Goal: Task Accomplishment & Management: Manage account settings

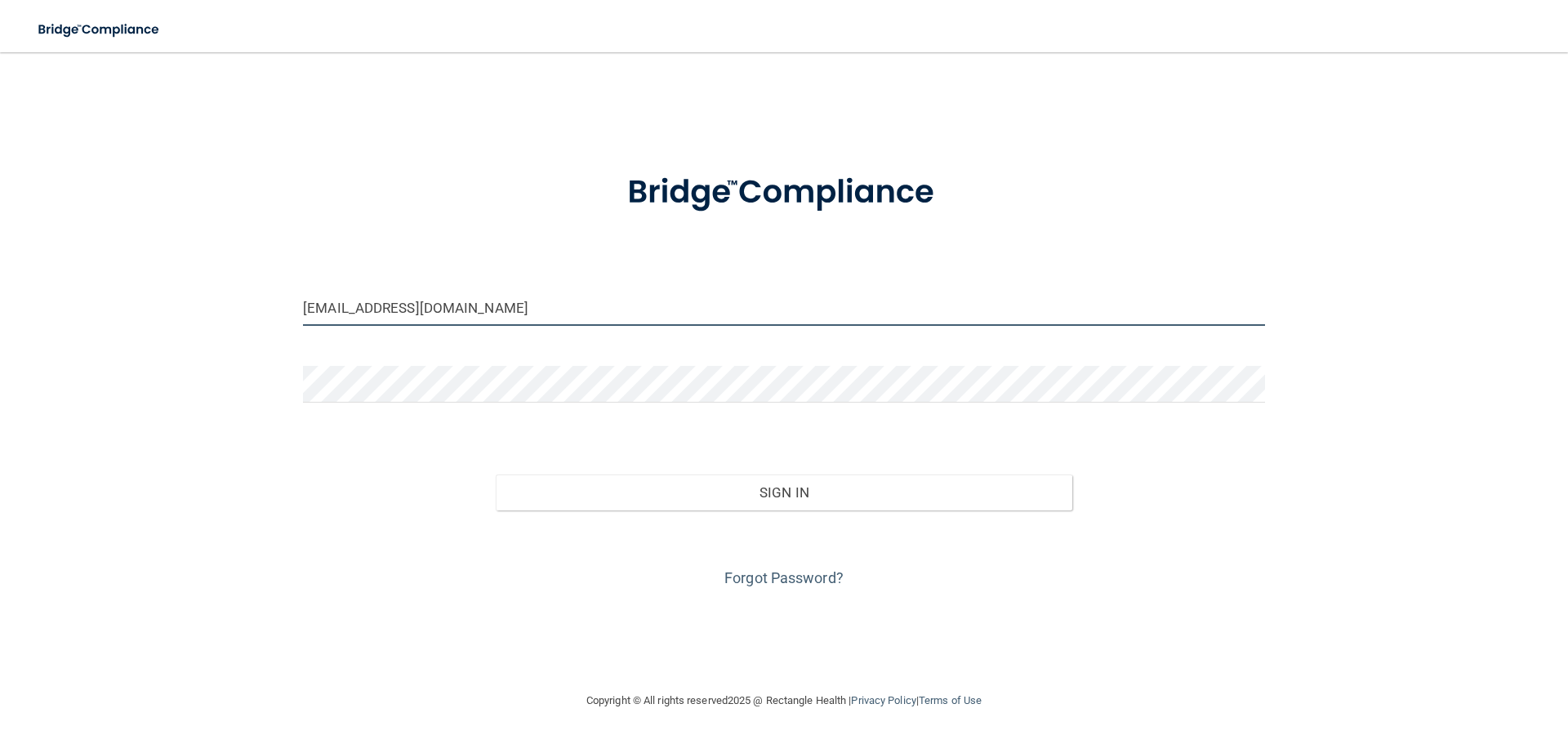
click at [486, 322] on input "crystalpdc@gmail.com" at bounding box center [784, 307] width 962 height 37
type input "[EMAIL_ADDRESS][DOMAIN_NAME]"
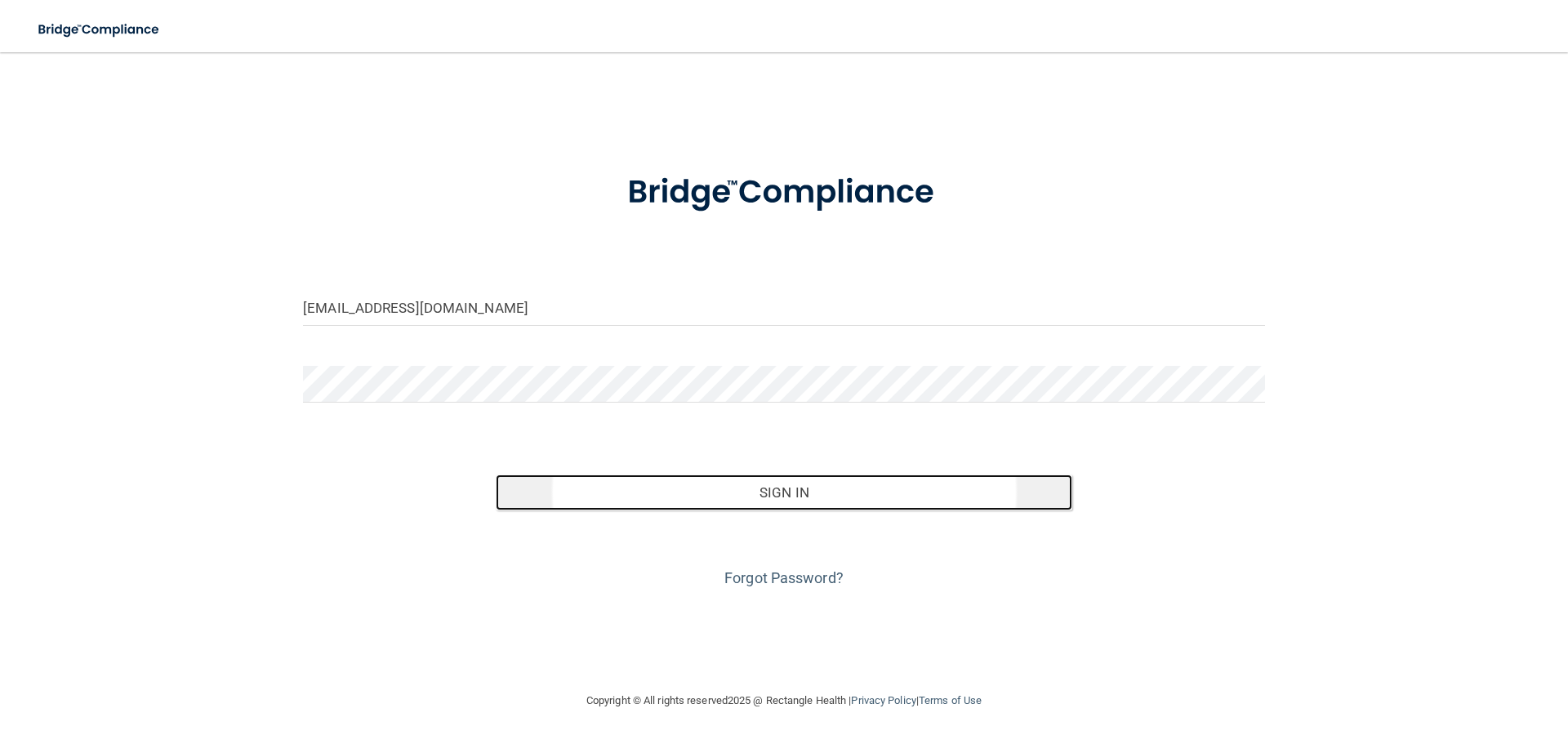
click at [832, 490] on button "Sign In" at bounding box center [784, 492] width 578 height 36
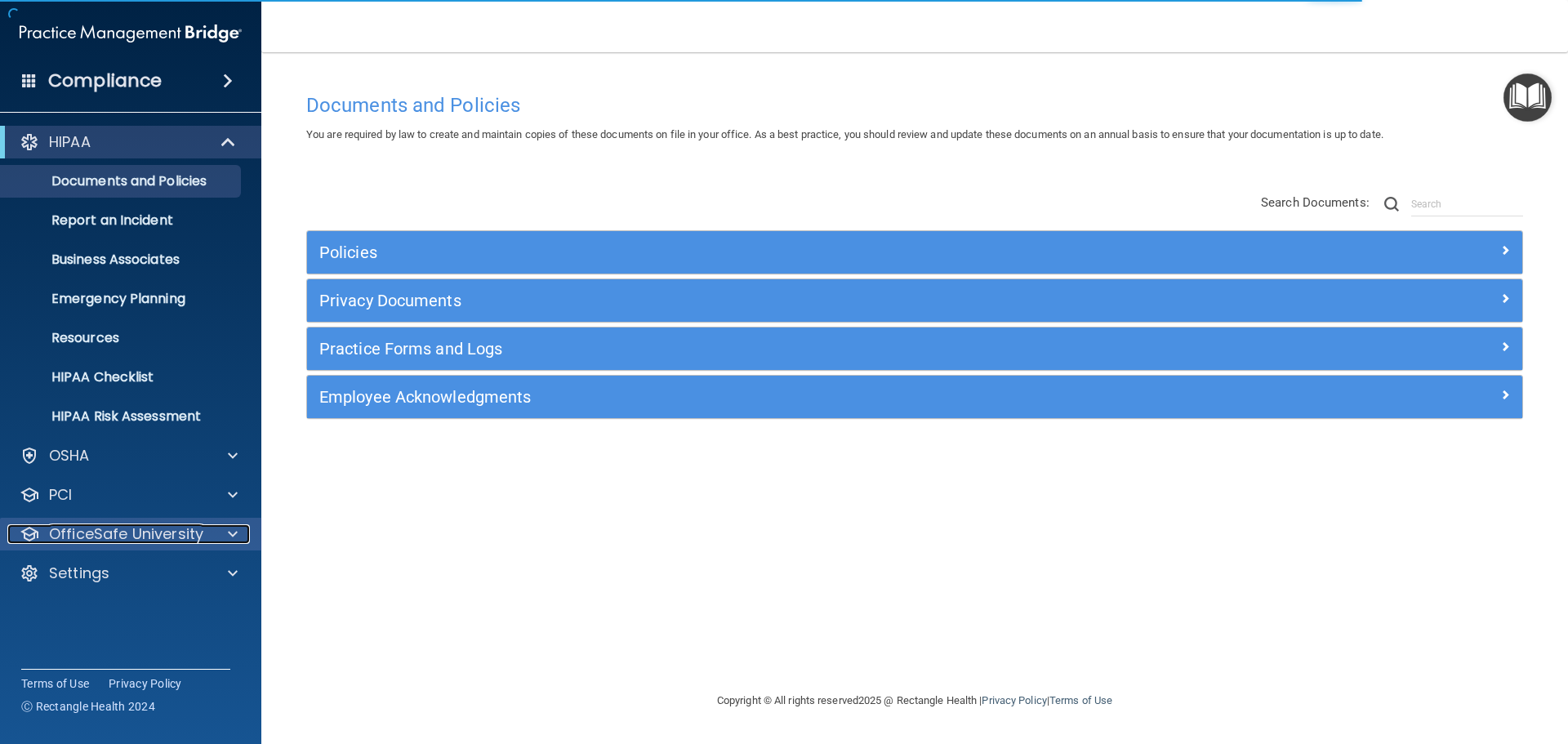
click at [202, 527] on div "OfficeSafe University" at bounding box center [108, 534] width 202 height 19
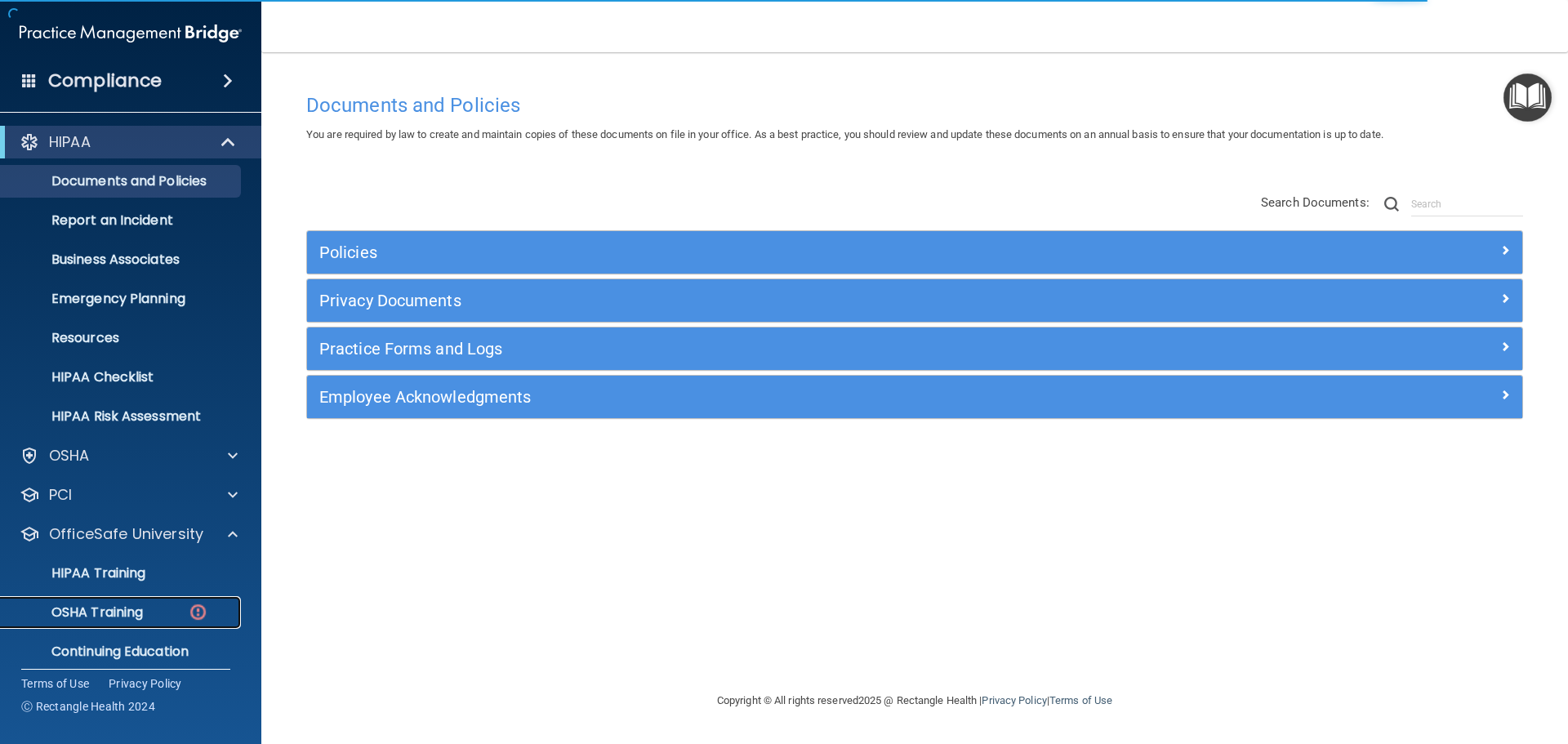
click at [177, 608] on div "OSHA Training" at bounding box center [121, 612] width 223 height 17
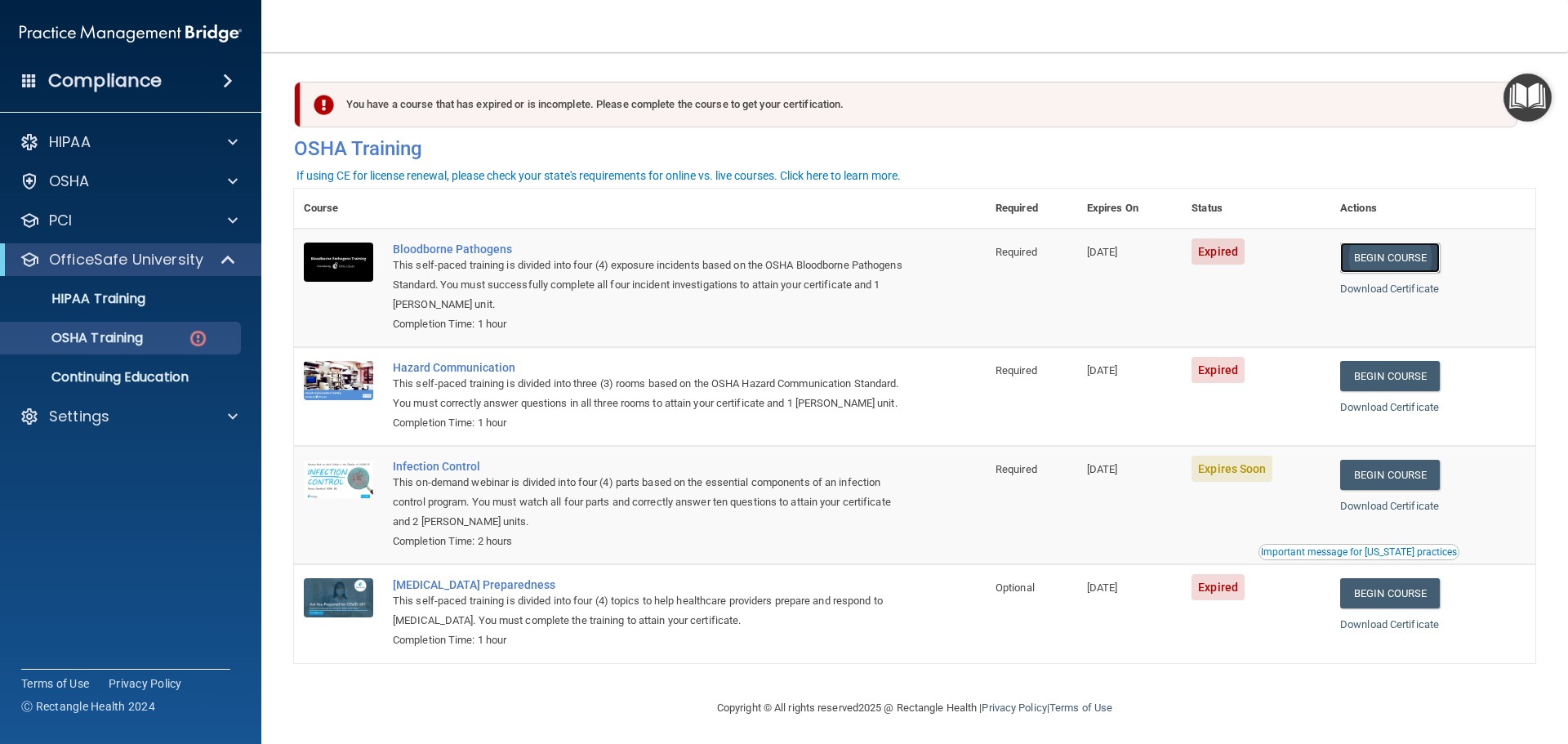
click at [1428, 256] on link "Begin Course" at bounding box center [1390, 257] width 99 height 31
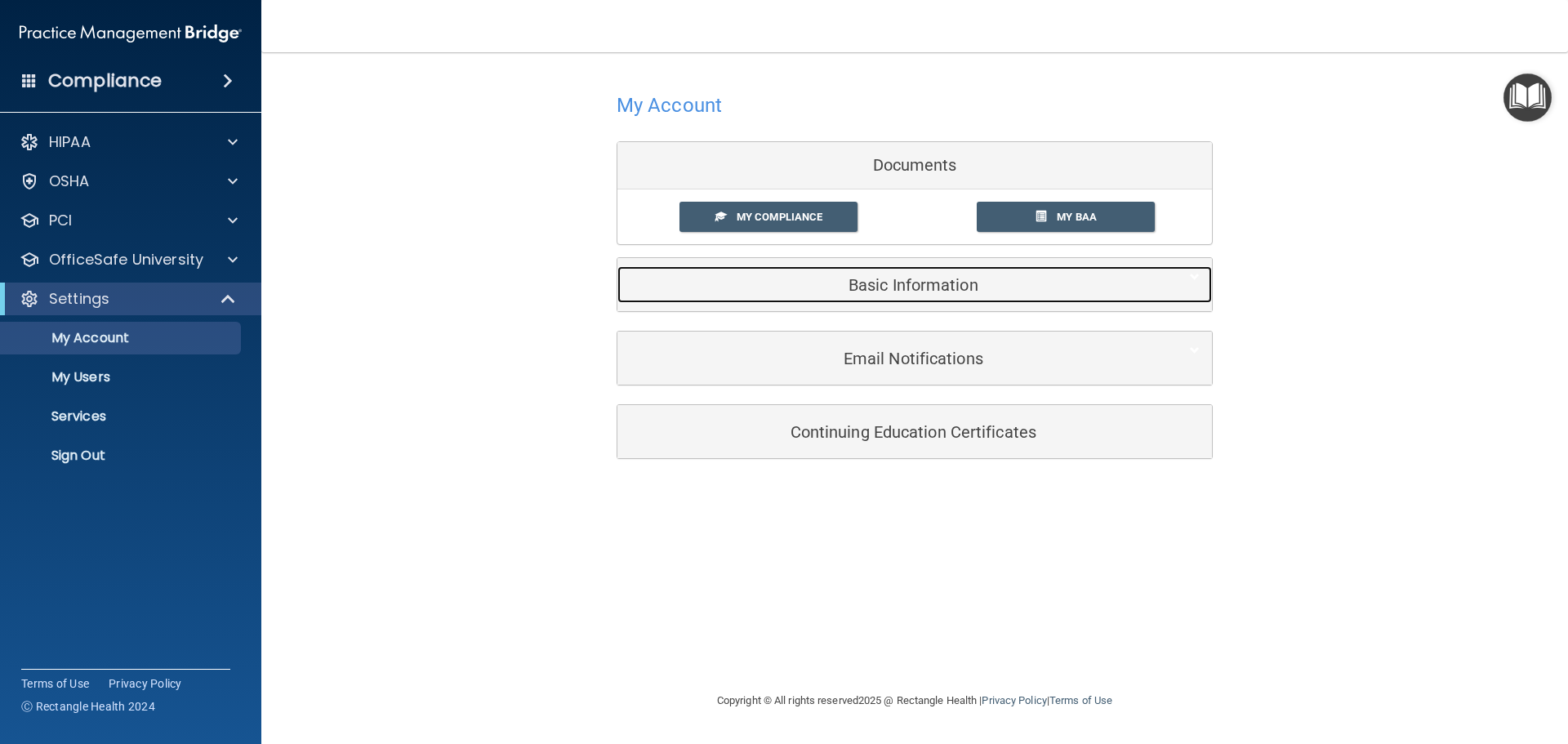
click at [859, 286] on h5 "Basic Information" at bounding box center [890, 284] width 520 height 18
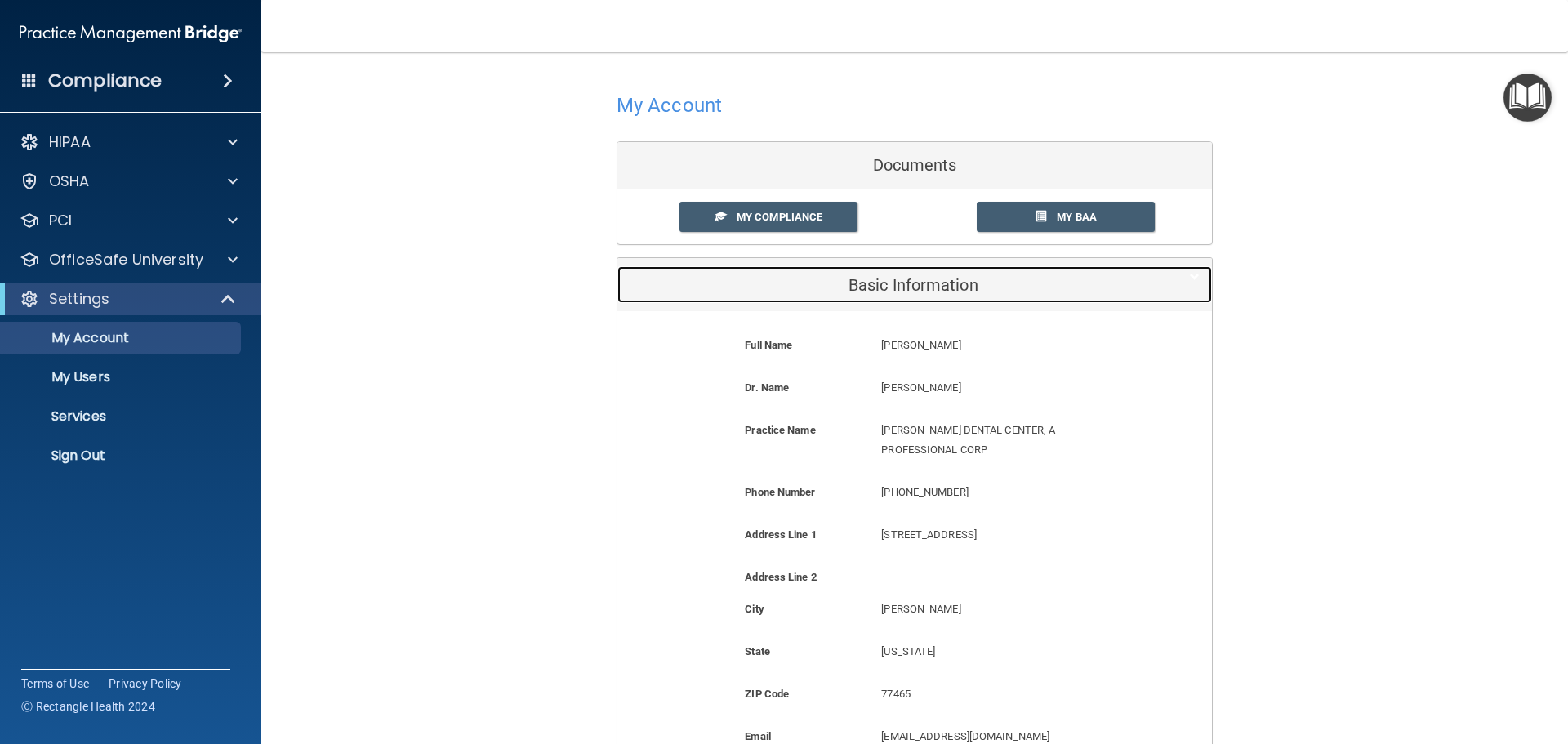
click at [859, 286] on h5 "Basic Information" at bounding box center [890, 284] width 520 height 18
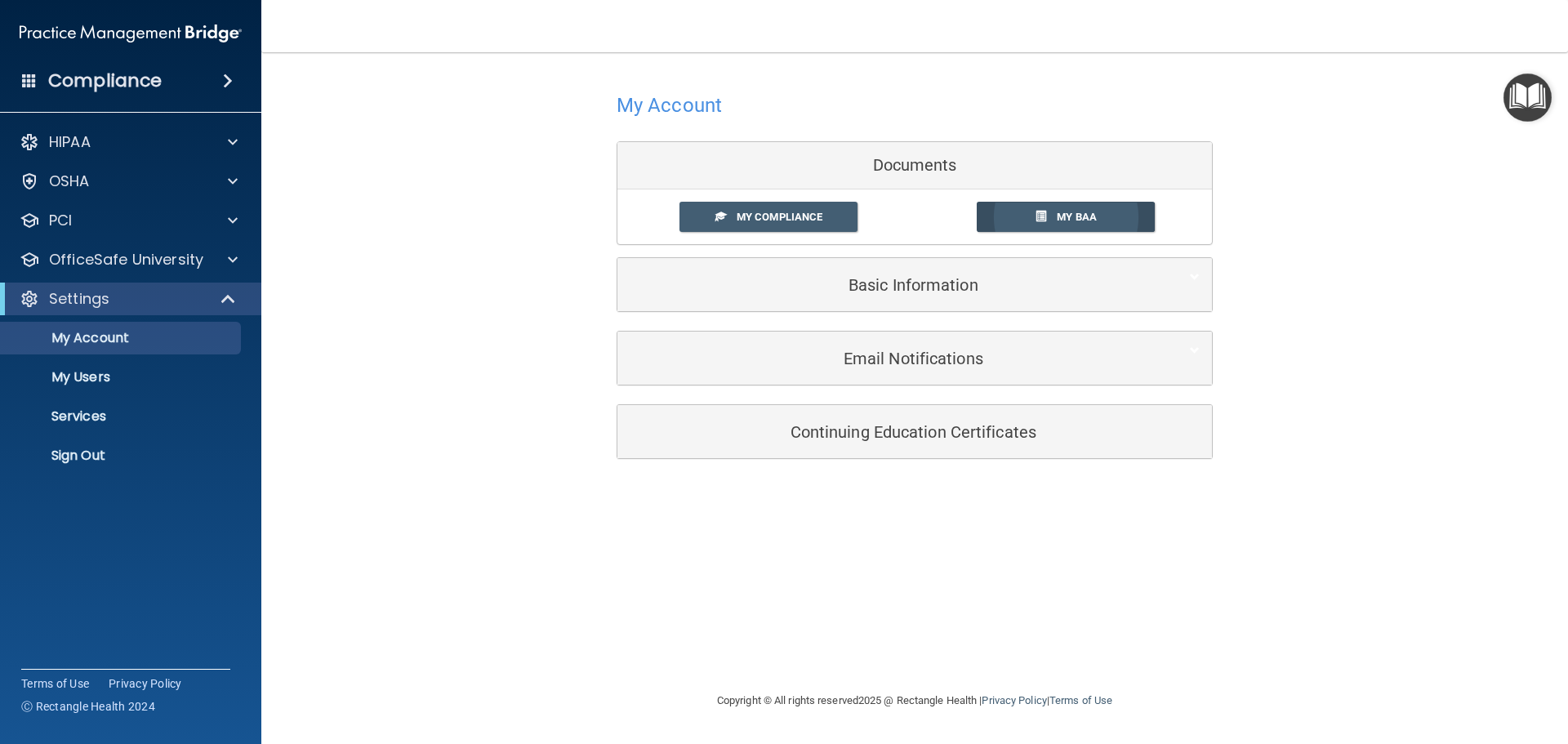
click at [1089, 219] on span "My BAA" at bounding box center [1077, 216] width 40 height 12
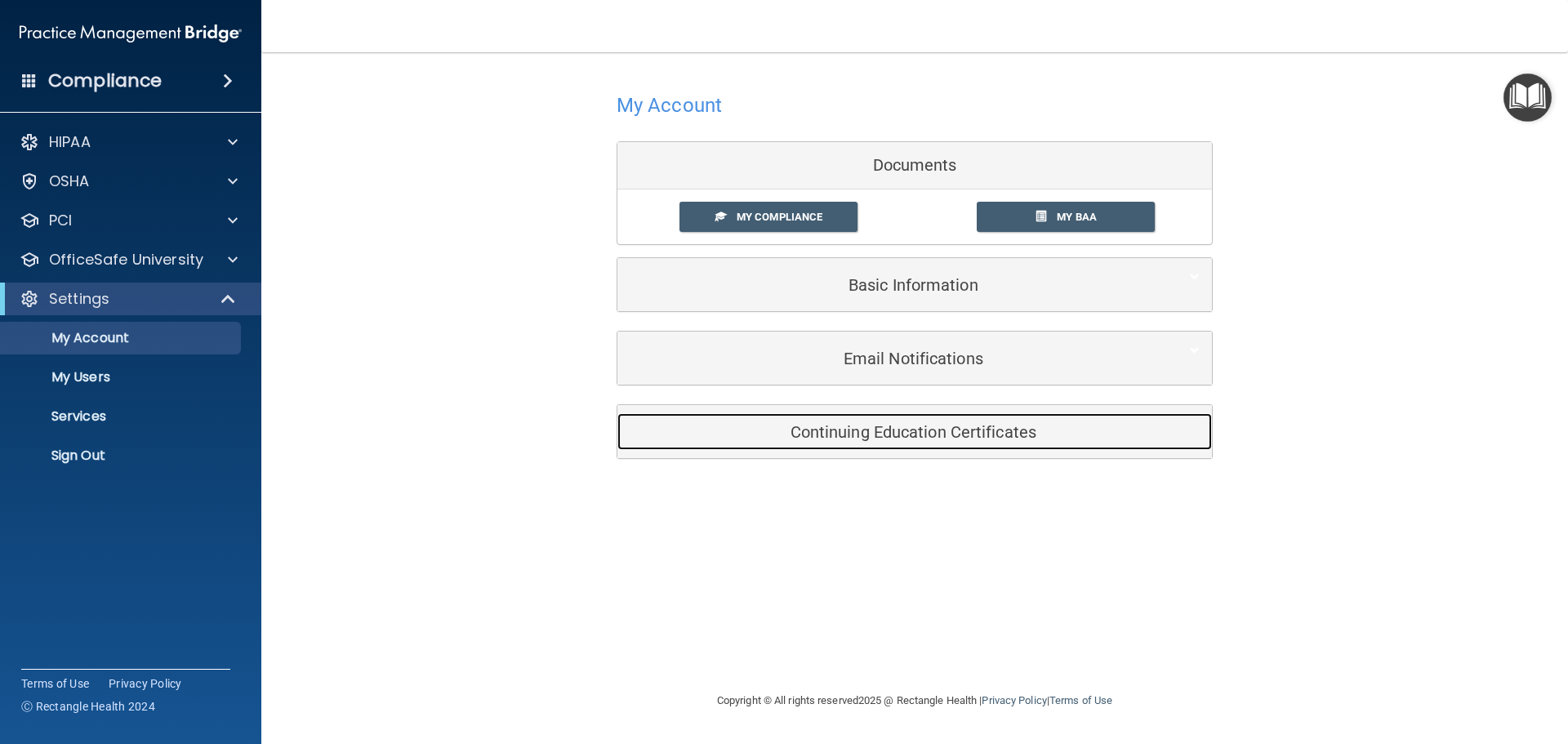
click at [881, 433] on h5 "Continuing Education Certificates" at bounding box center [890, 432] width 520 height 18
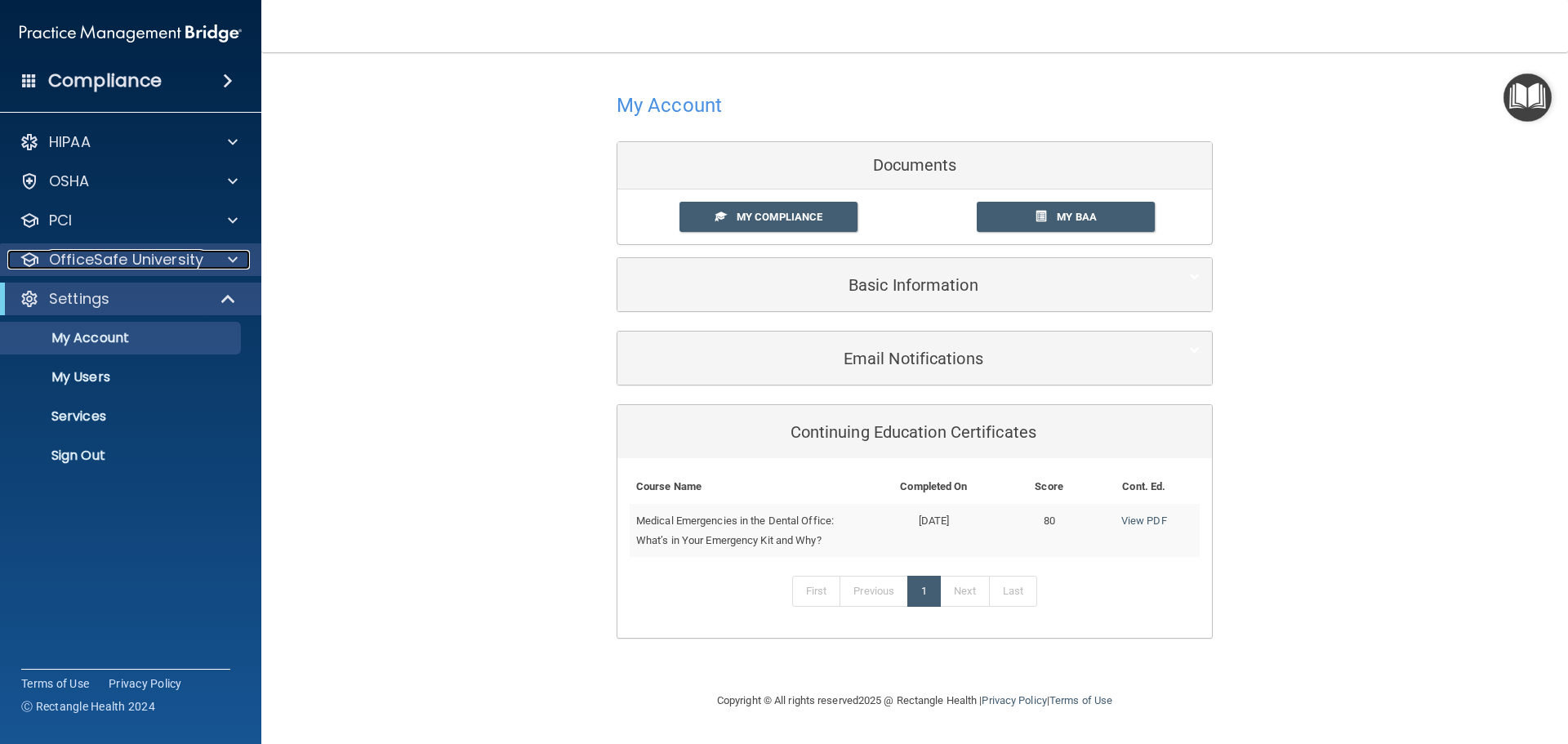
click at [72, 252] on p "OfficeSafe University" at bounding box center [126, 259] width 154 height 19
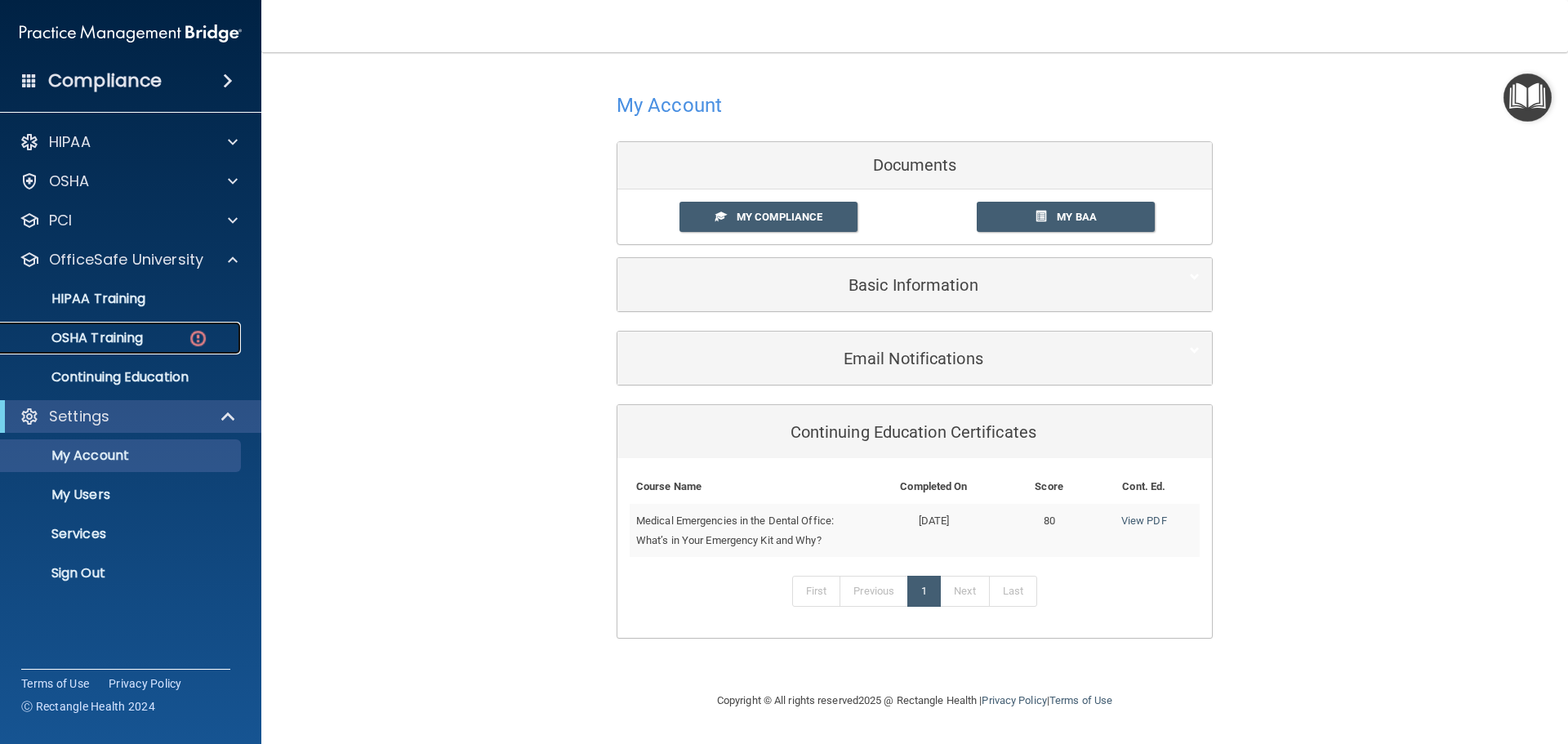
click at [118, 334] on p "OSHA Training" at bounding box center [77, 338] width 133 height 17
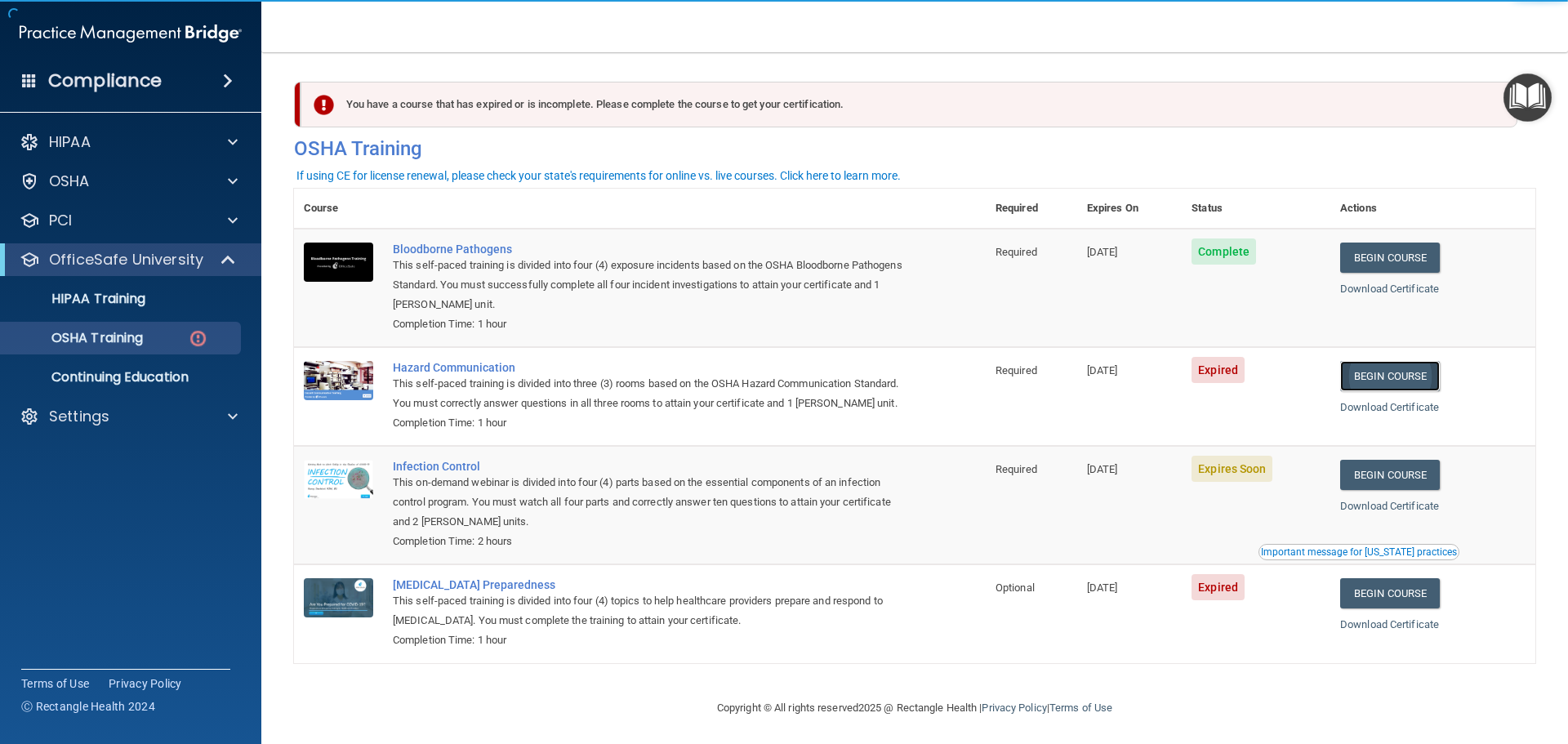
click at [1357, 374] on link "Begin Course" at bounding box center [1390, 376] width 99 height 31
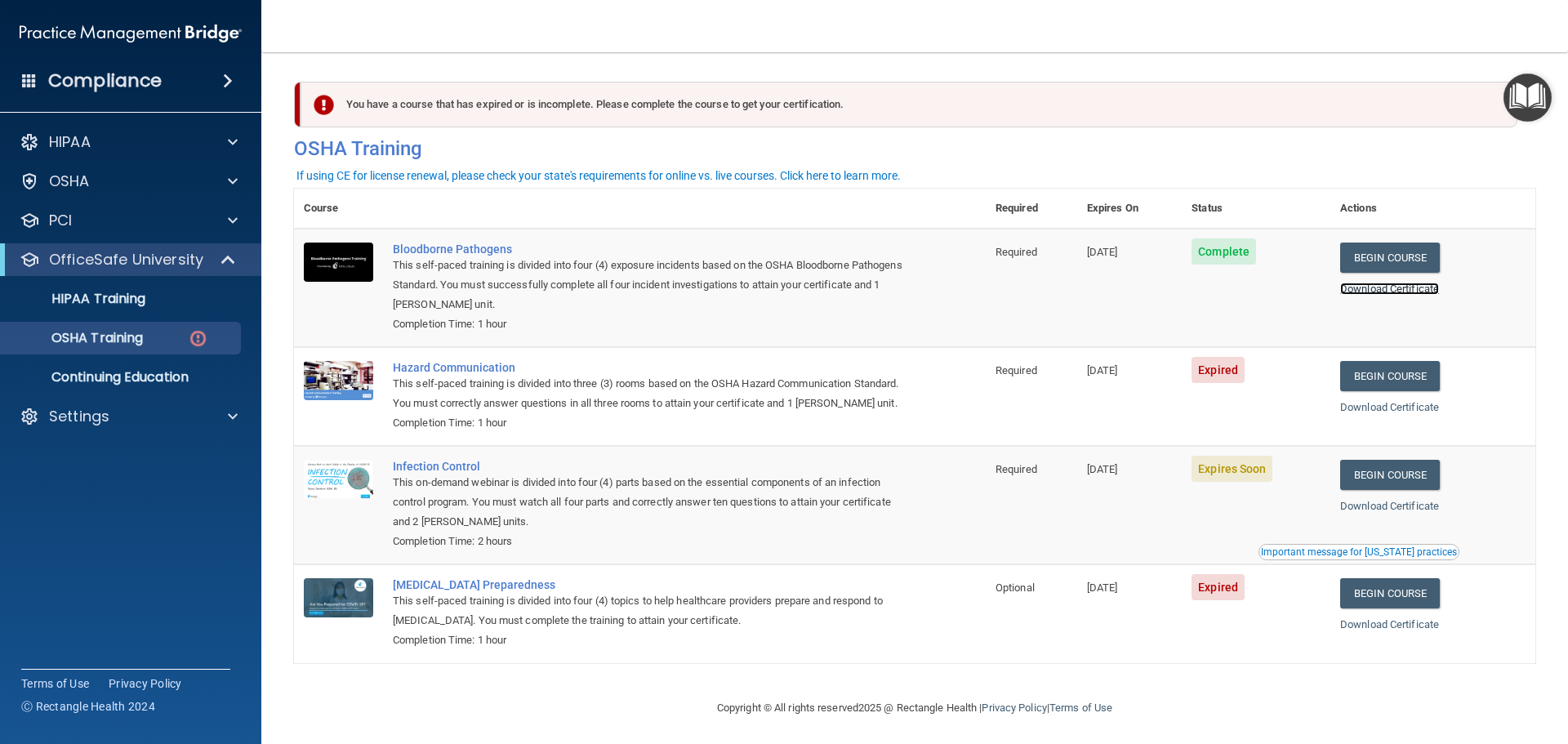
click at [1387, 291] on link "Download Certificate" at bounding box center [1389, 289] width 99 height 12
click at [1385, 410] on link "Download Certificate" at bounding box center [1389, 407] width 99 height 12
click at [1370, 372] on link "Begin Course" at bounding box center [1390, 376] width 99 height 31
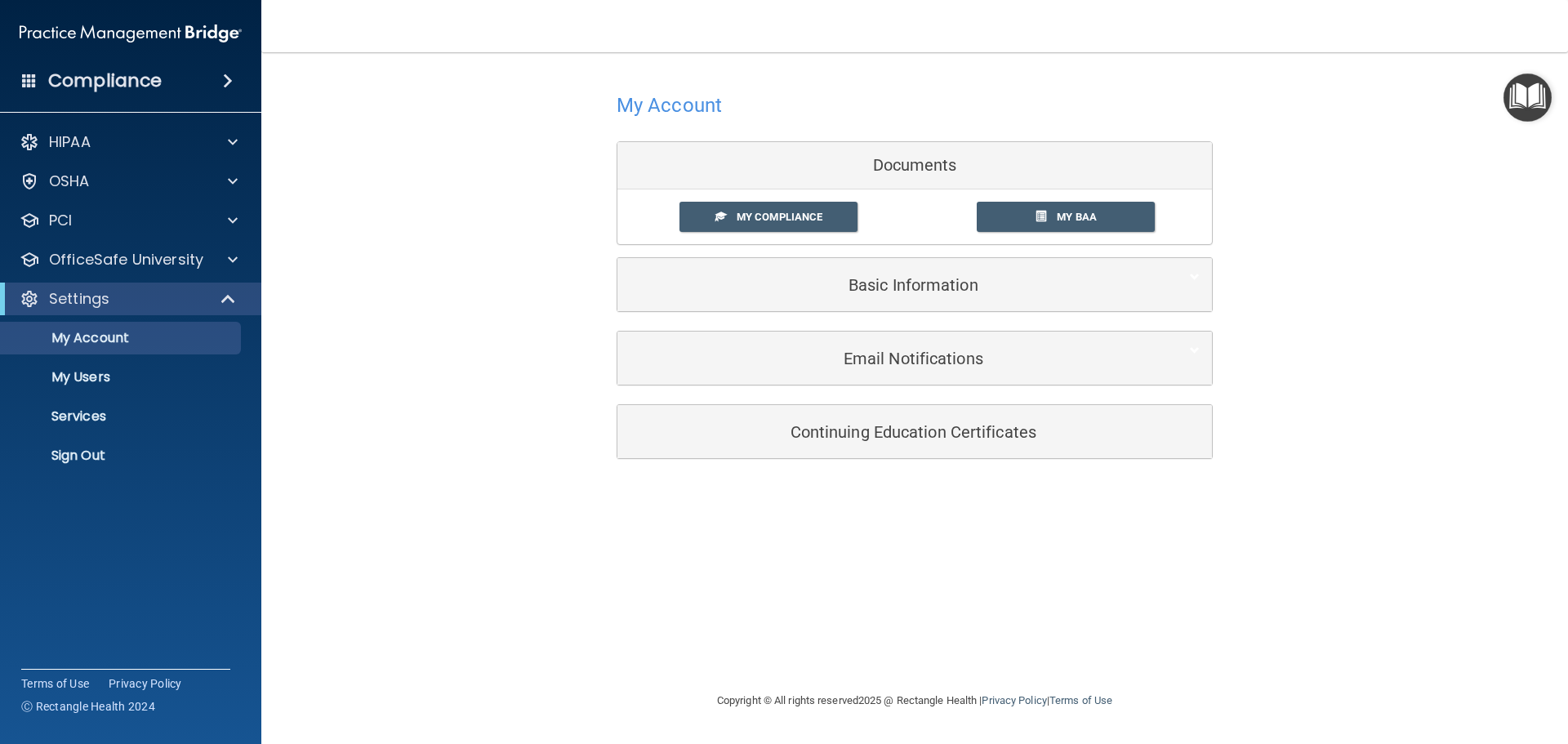
click at [857, 451] on div "Continuing Education Certificates" at bounding box center [914, 431] width 594 height 53
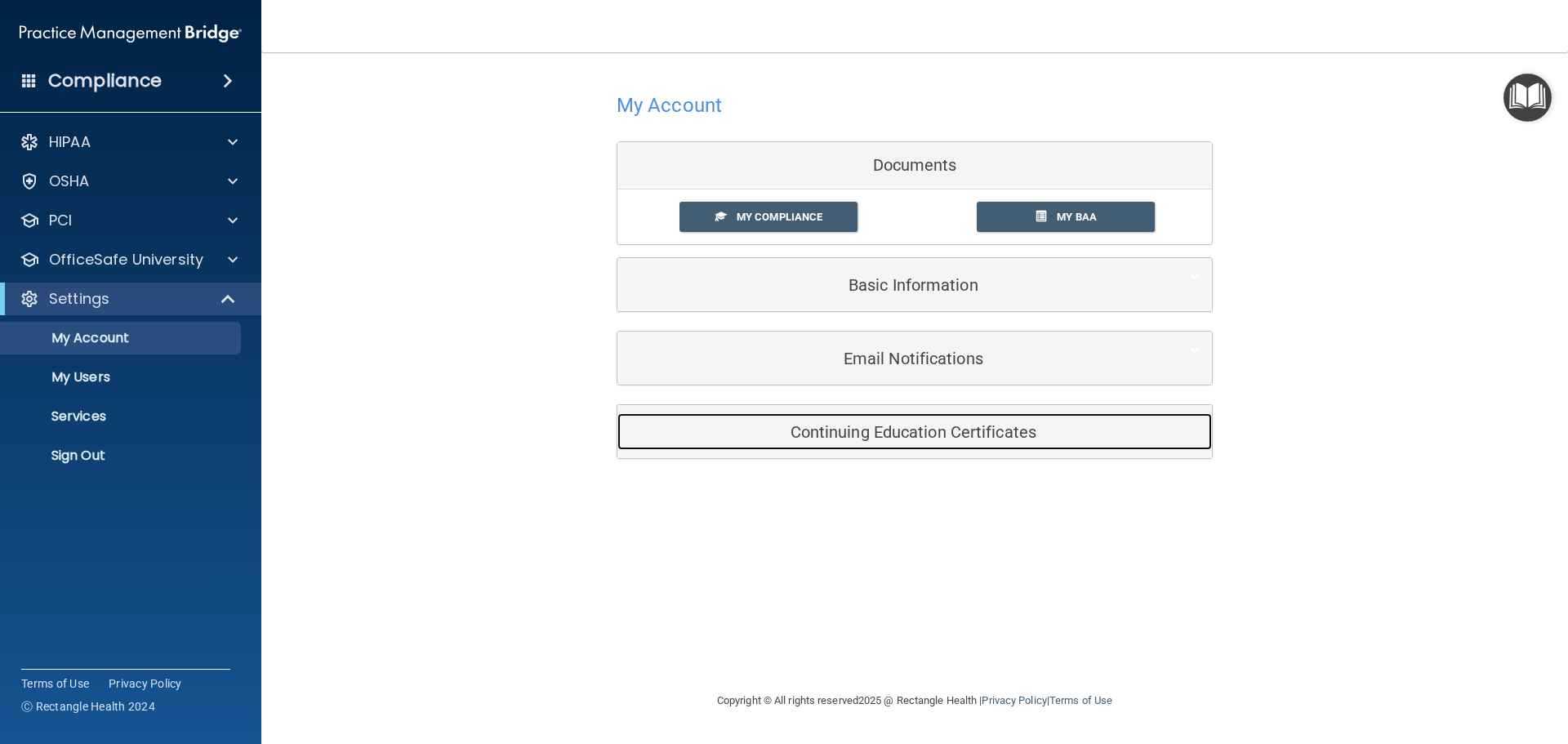
click at [859, 439] on h5 "Continuing Education Certificates" at bounding box center [890, 432] width 520 height 18
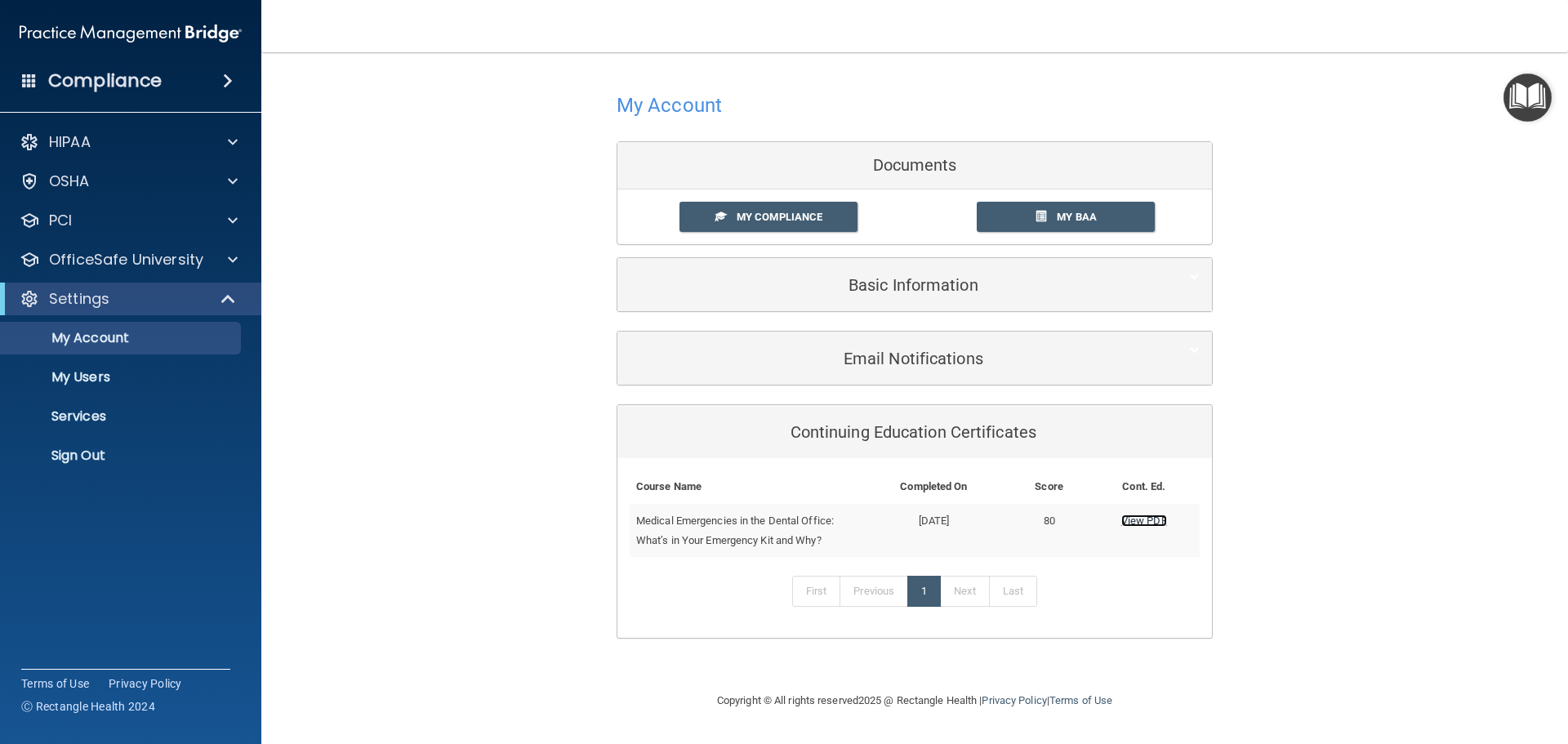
click at [1153, 522] on link "View PDF" at bounding box center [1144, 521] width 45 height 12
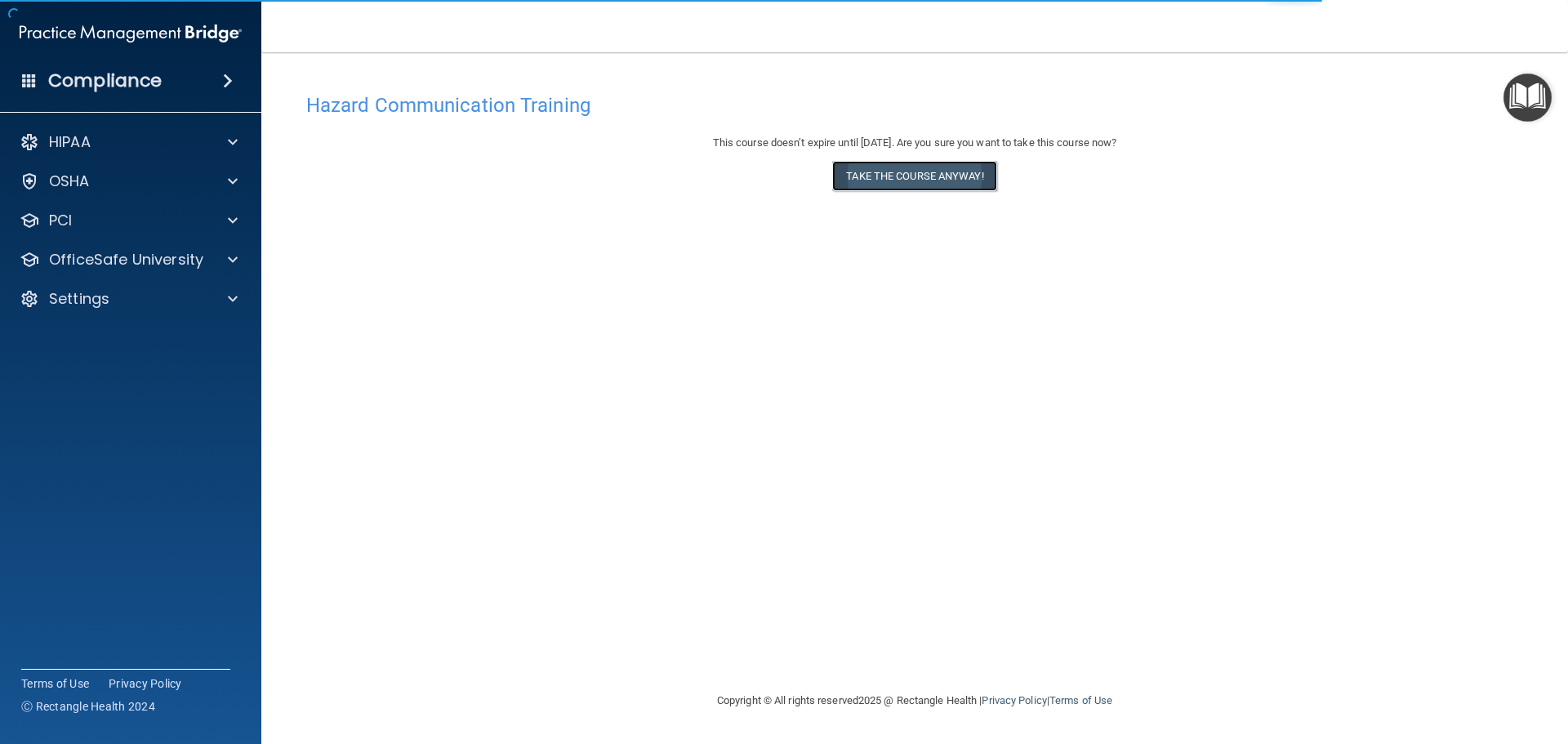
click at [916, 173] on button "Take the course anyway!" at bounding box center [914, 175] width 164 height 31
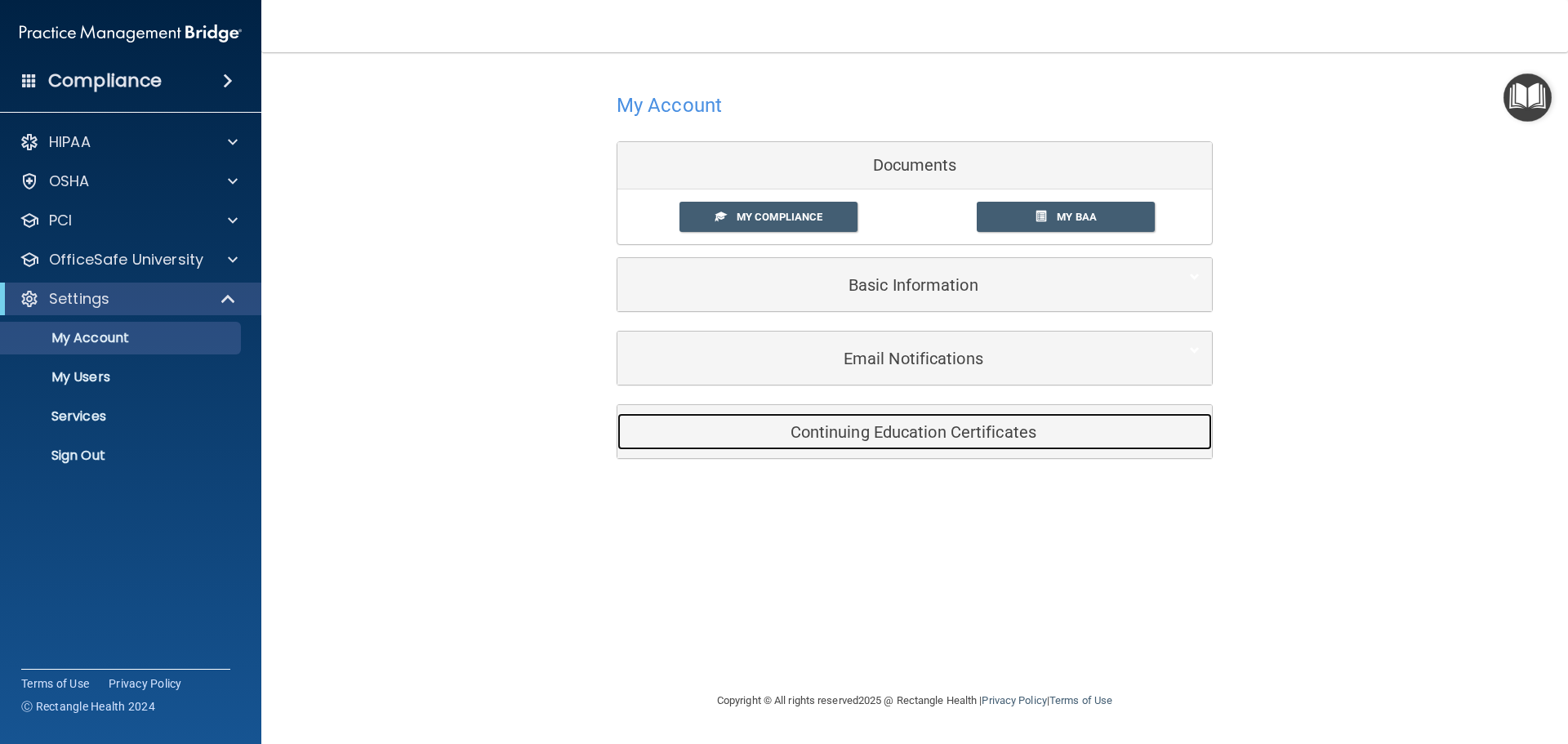
click at [875, 433] on h5 "Continuing Education Certificates" at bounding box center [890, 432] width 520 height 18
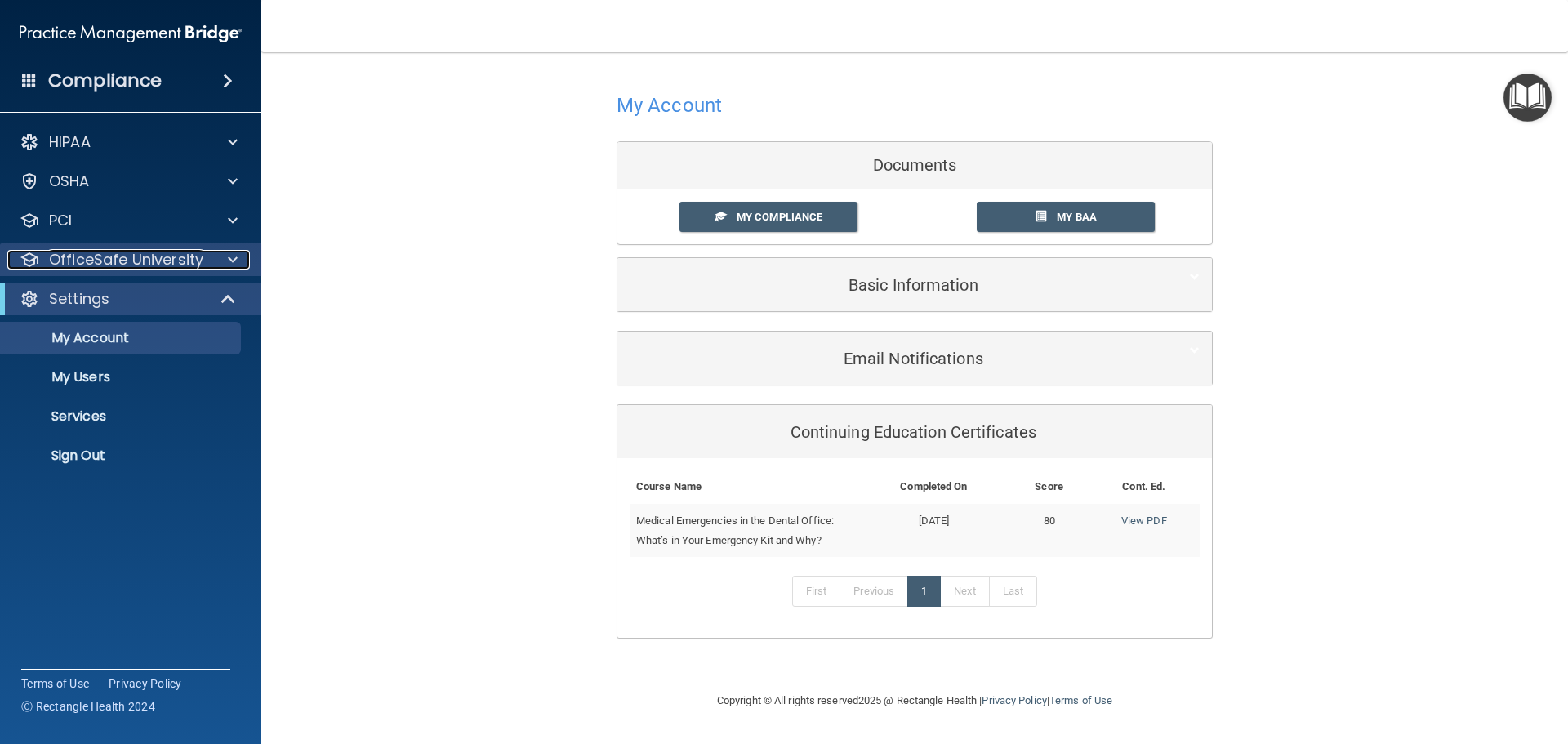
click at [172, 258] on p "OfficeSafe University" at bounding box center [126, 259] width 154 height 19
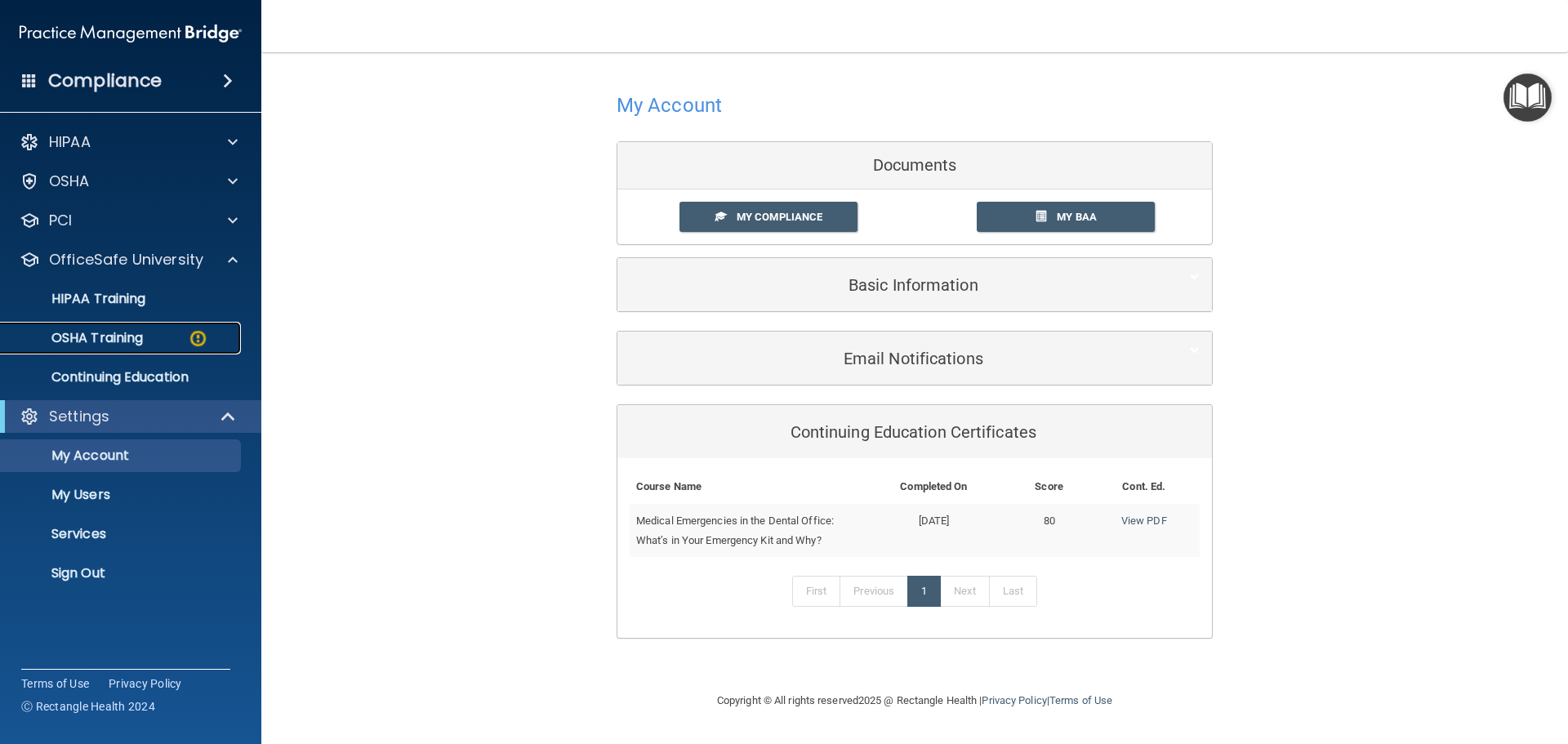
click at [171, 334] on div "OSHA Training" at bounding box center [121, 338] width 223 height 17
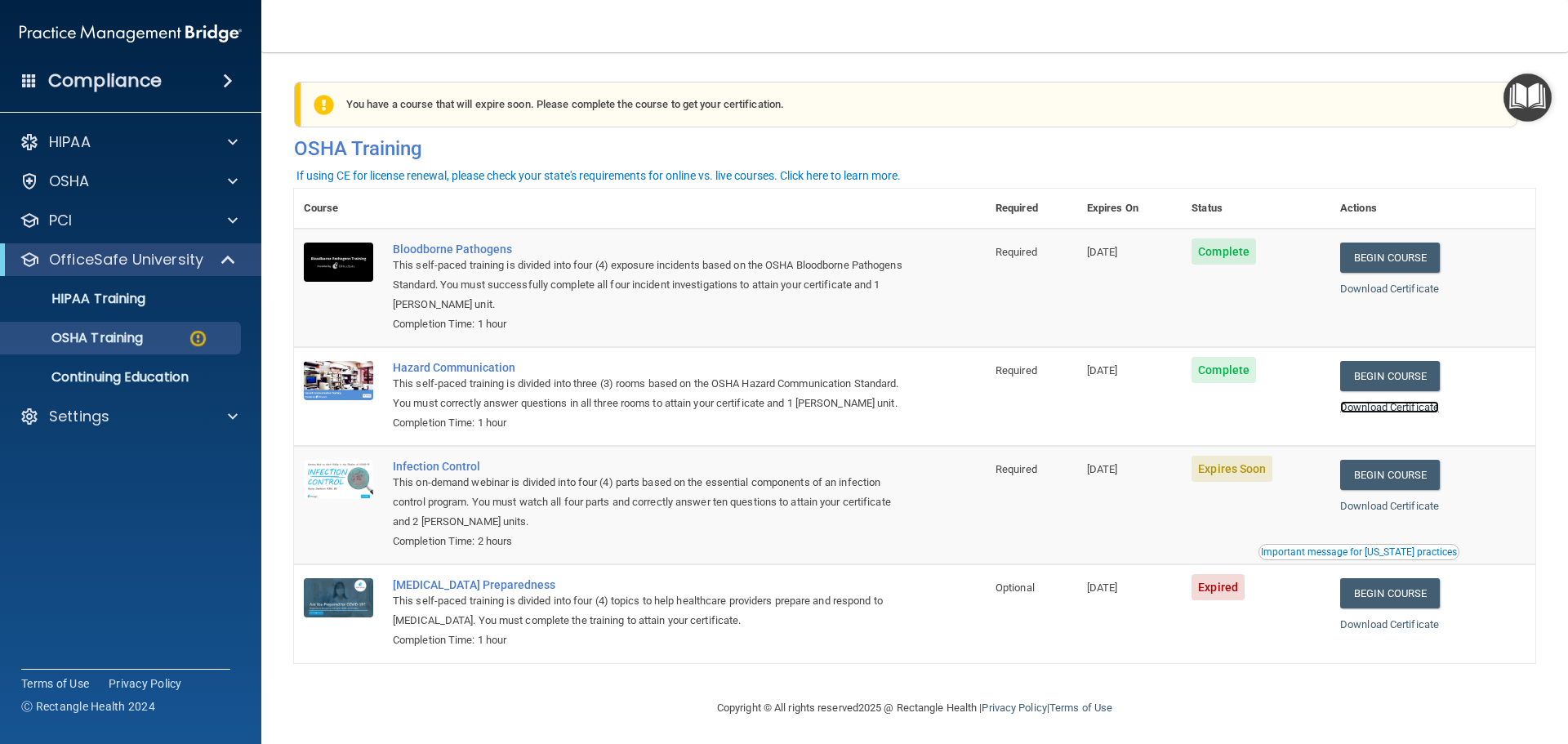
click at [1409, 409] on link "Download Certificate" at bounding box center [1389, 407] width 99 height 12
click at [1398, 379] on link "Begin Course" at bounding box center [1390, 376] width 99 height 31
click at [185, 181] on div "OSHA" at bounding box center [108, 181] width 202 height 19
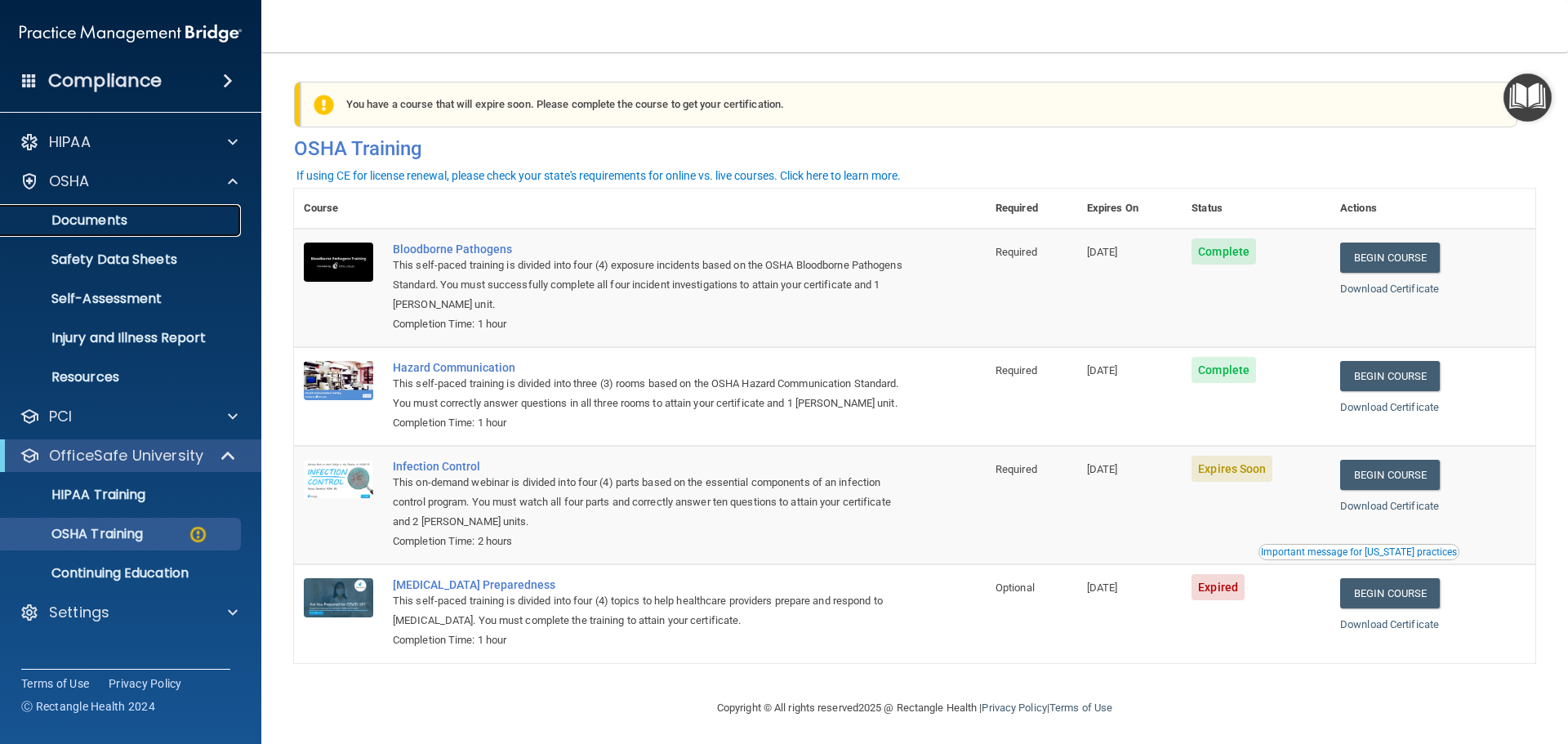
click at [198, 229] on link "Documents" at bounding box center [112, 220] width 257 height 32
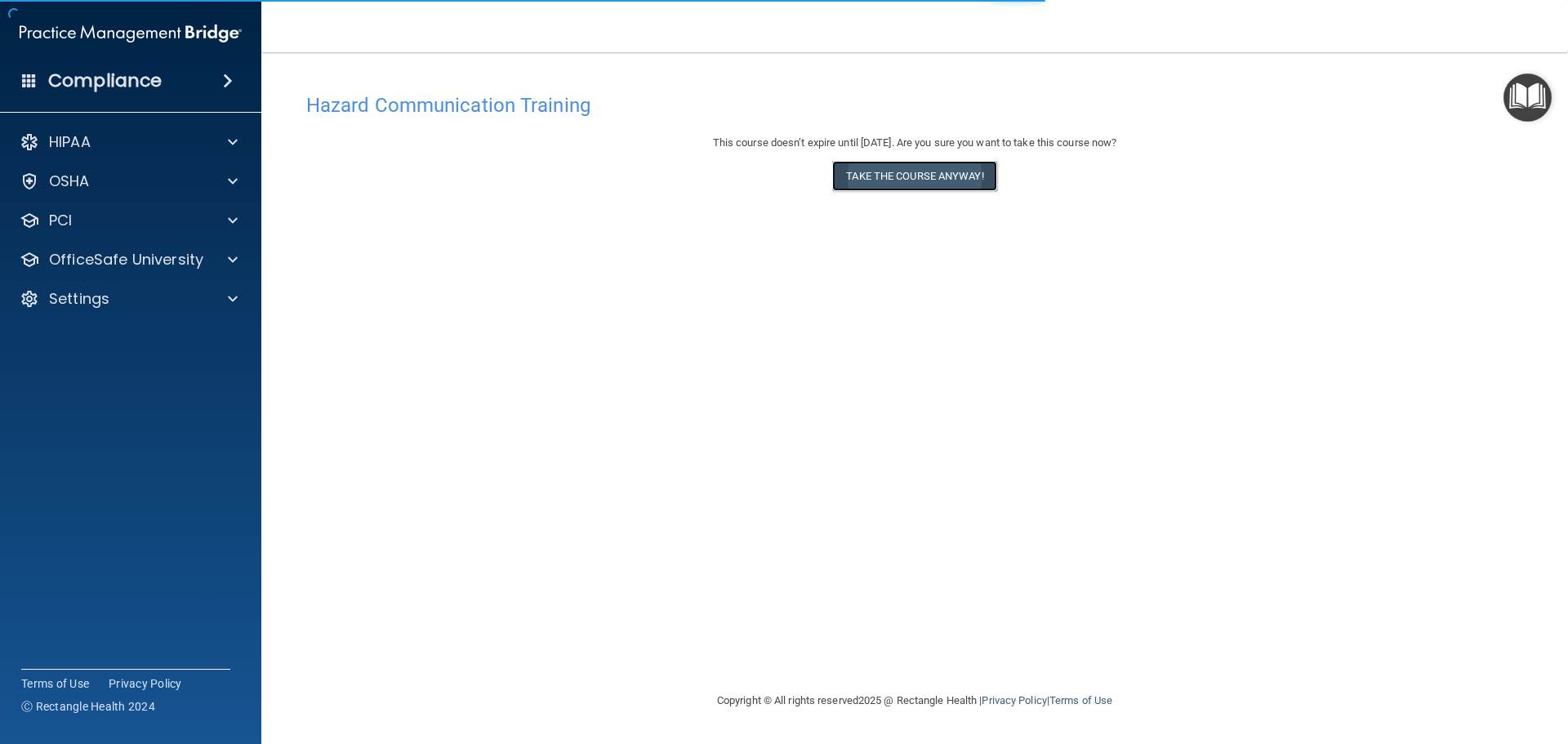
click at [956, 184] on button "Take the course anyway!" at bounding box center [914, 175] width 164 height 31
